Goal: Browse casually

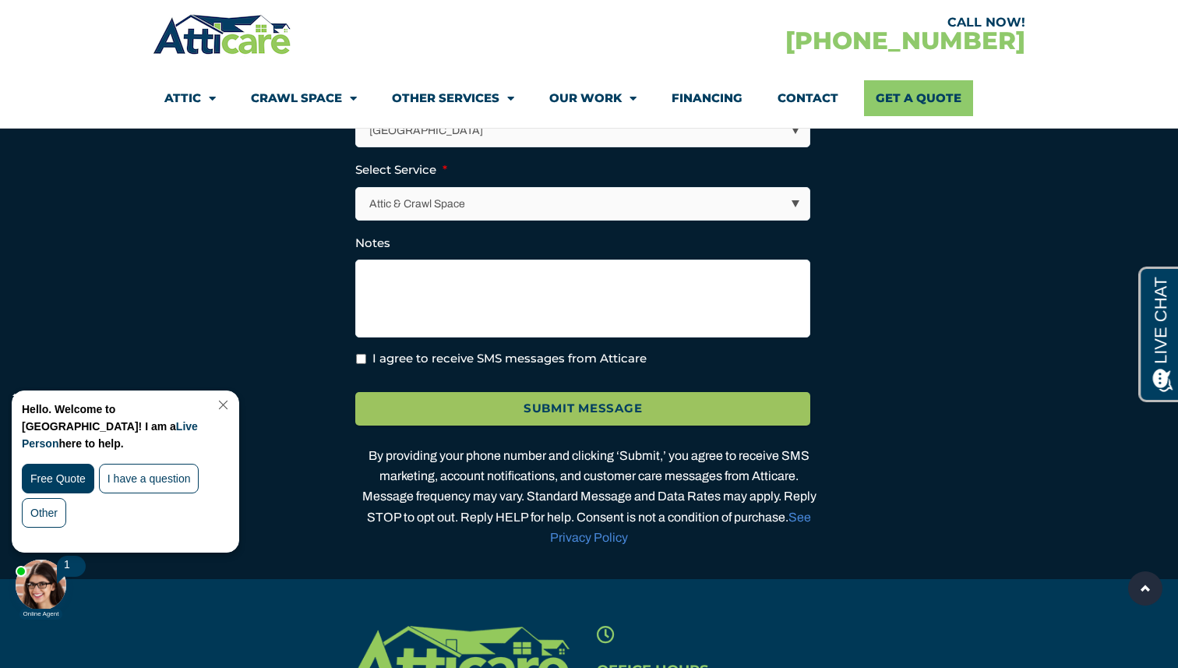
scroll to position [4560, 0]
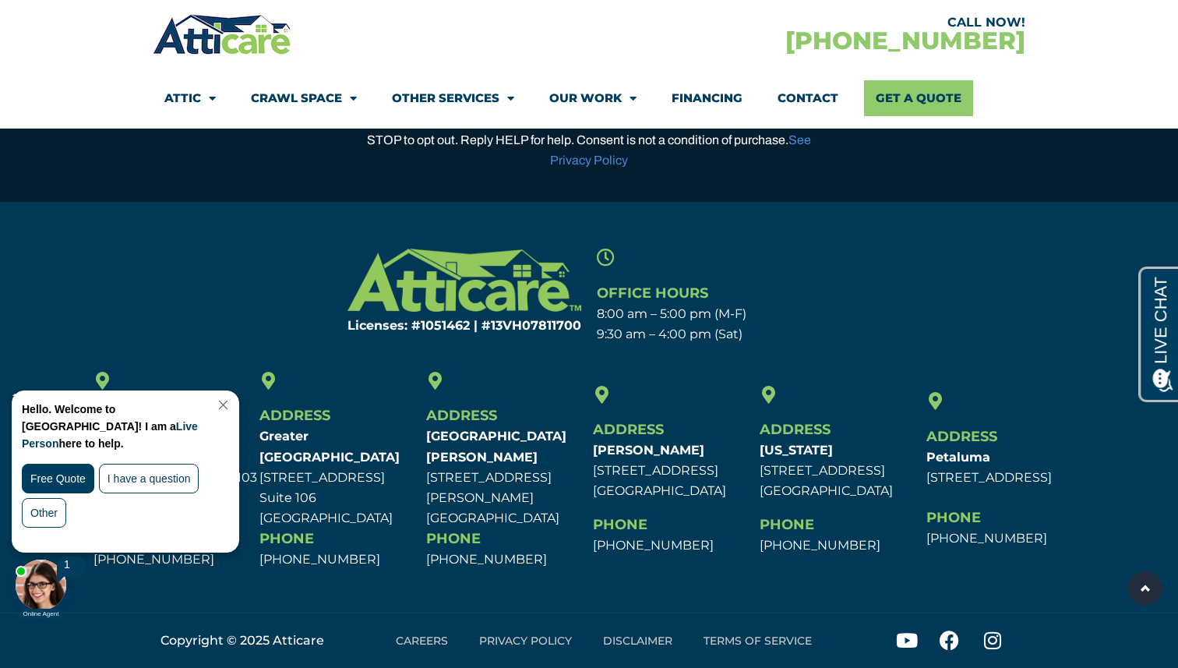
click at [230, 404] on link "Close Chat" at bounding box center [221, 405] width 21 height 12
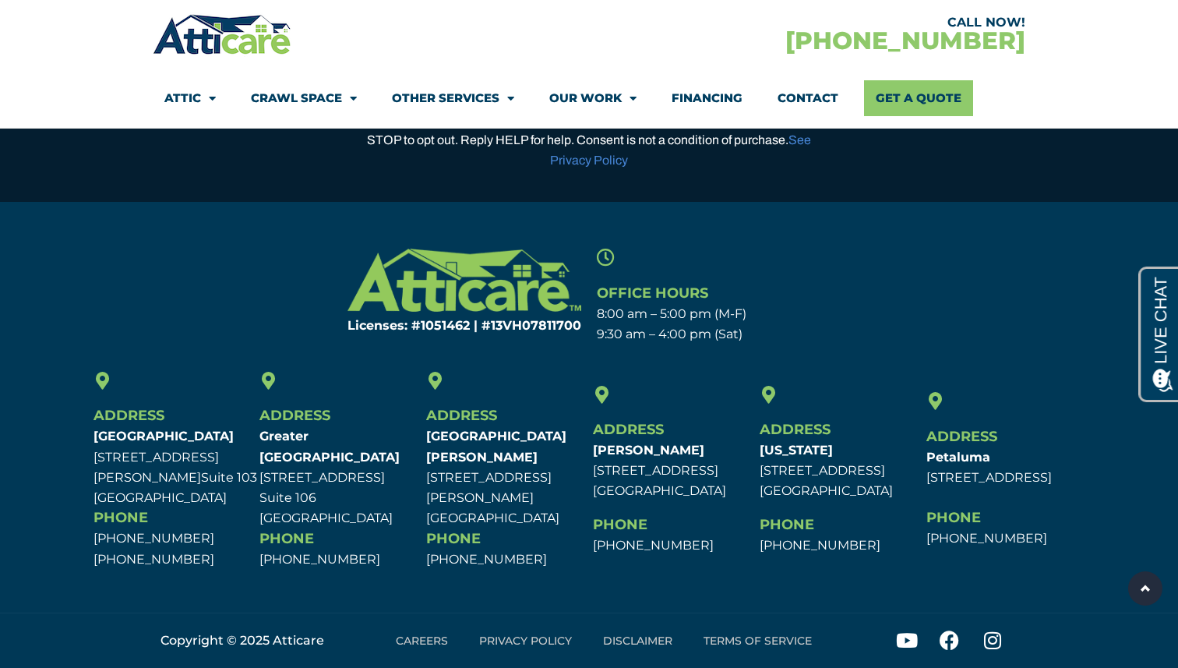
scroll to position [0, 0]
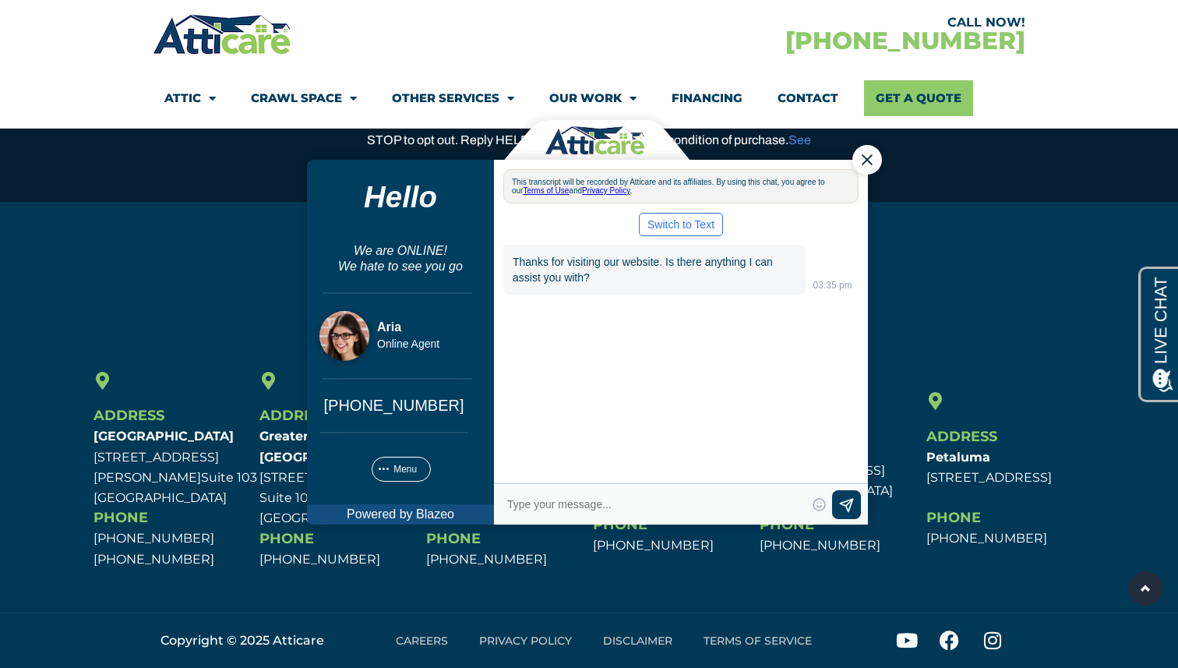
click at [865, 152] on div "Close Chat" at bounding box center [867, 159] width 30 height 30
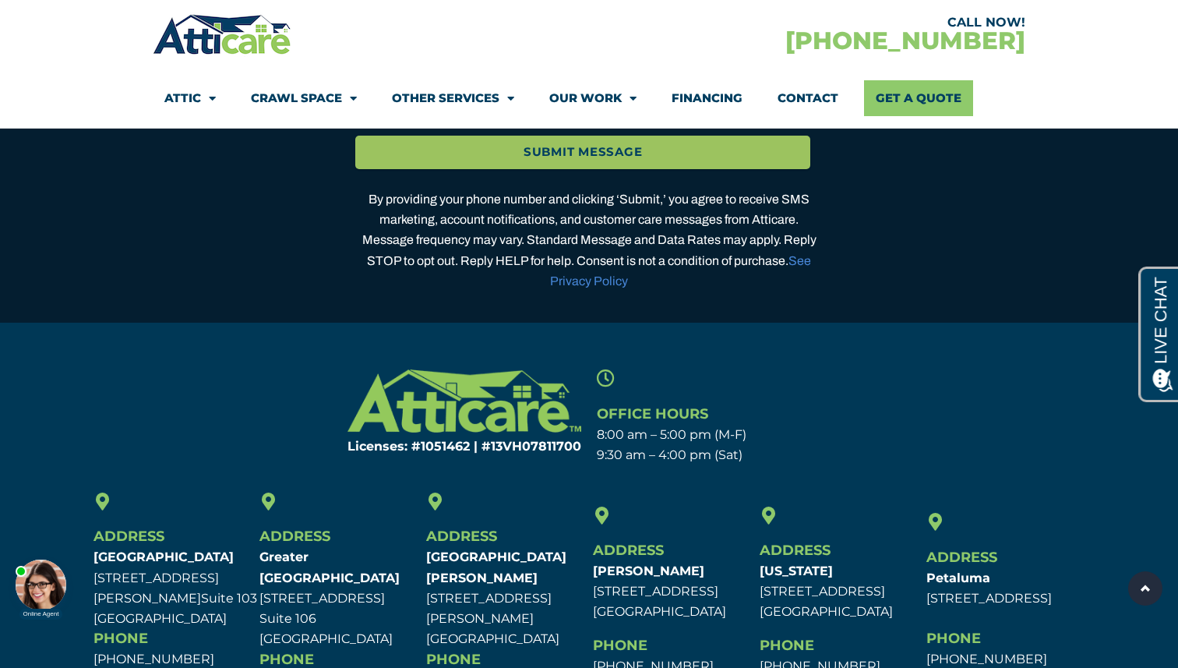
scroll to position [4406, 0]
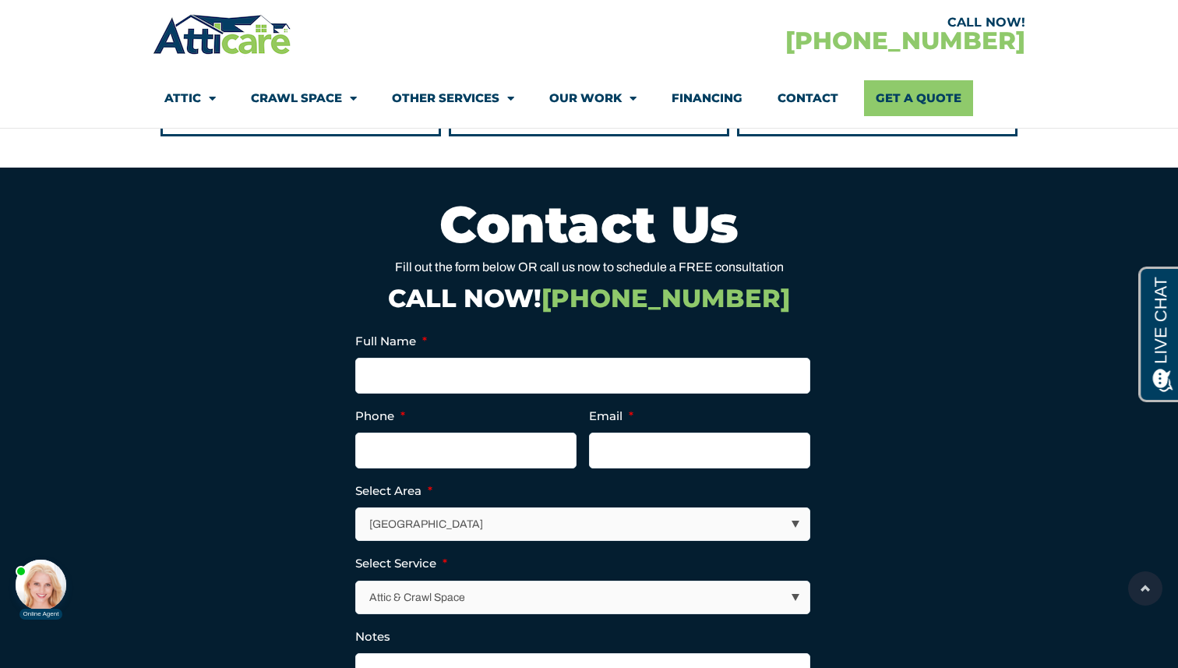
scroll to position [4560, 0]
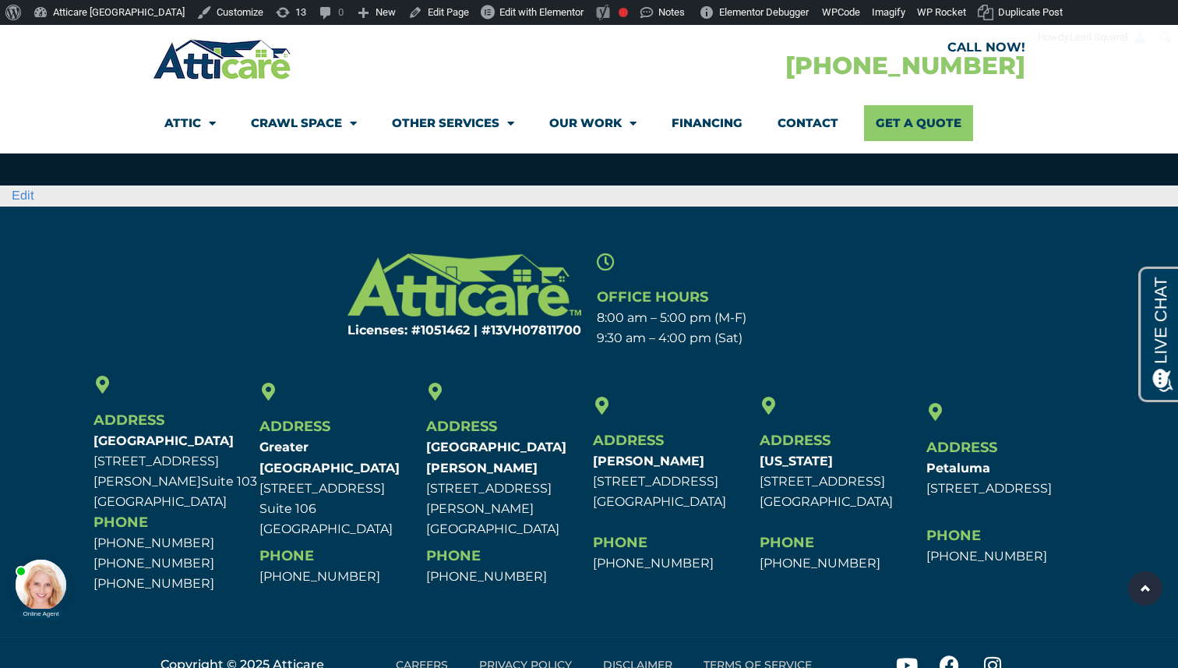
scroll to position [4626, 0]
